Goal: Task Accomplishment & Management: Manage account settings

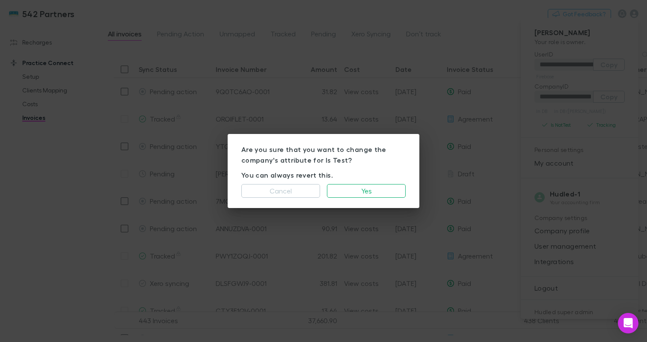
click at [343, 182] on div "Cancel Yes" at bounding box center [323, 189] width 164 height 17
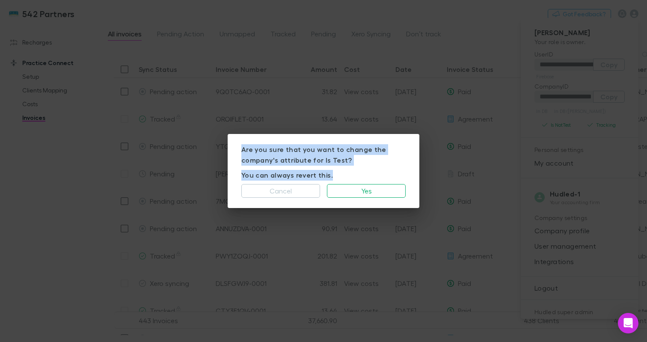
drag, startPoint x: 340, startPoint y: 173, endPoint x: 238, endPoint y: 145, distance: 106.2
click at [238, 145] on div "Are you sure that you want to change the company's attribute for Is Test? You c…" at bounding box center [324, 171] width 192 height 74
click at [296, 160] on p "Are you sure that you want to change the company's attribute for Is Test?" at bounding box center [323, 154] width 164 height 21
drag, startPoint x: 336, startPoint y: 176, endPoint x: 263, endPoint y: 143, distance: 79.9
click at [263, 143] on div "Are you sure that you want to change the company's attribute for Is Test? You c…" at bounding box center [324, 171] width 192 height 74
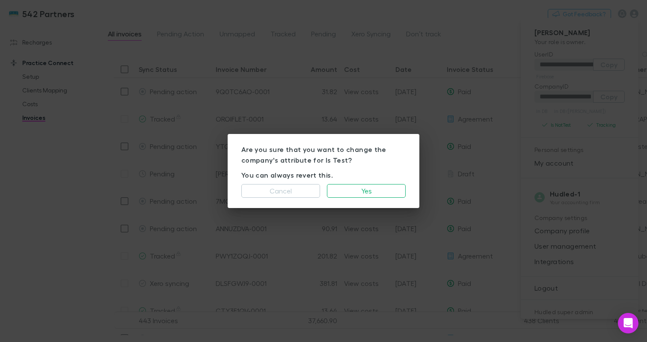
click at [292, 153] on p "Are you sure that you want to change the company's attribute for Is Test?" at bounding box center [323, 154] width 164 height 21
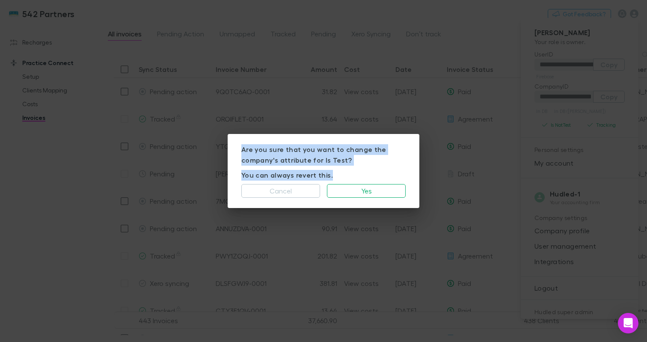
drag, startPoint x: 333, startPoint y: 174, endPoint x: 236, endPoint y: 146, distance: 101.2
click at [236, 146] on div "Are you sure that you want to change the company's attribute for Is Test? You c…" at bounding box center [324, 171] width 192 height 74
click at [341, 149] on p "Are you sure that you want to change the company's attribute for Is Test?" at bounding box center [323, 154] width 164 height 21
